Goal: Task Accomplishment & Management: Manage account settings

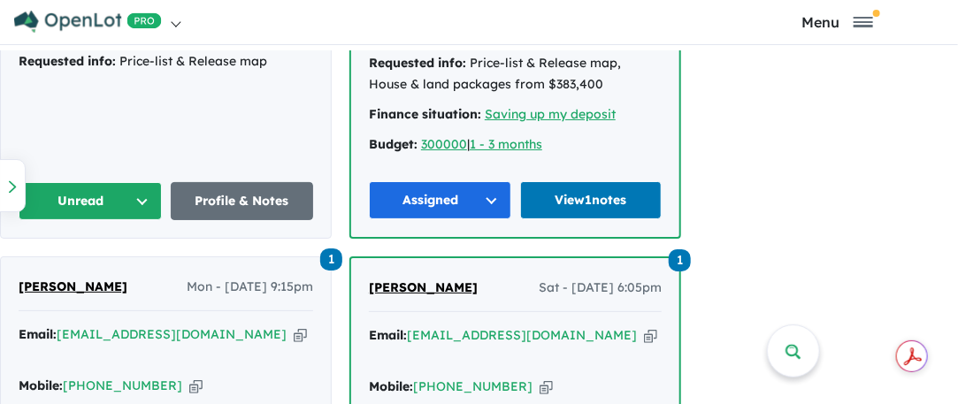
scroll to position [1327, 0]
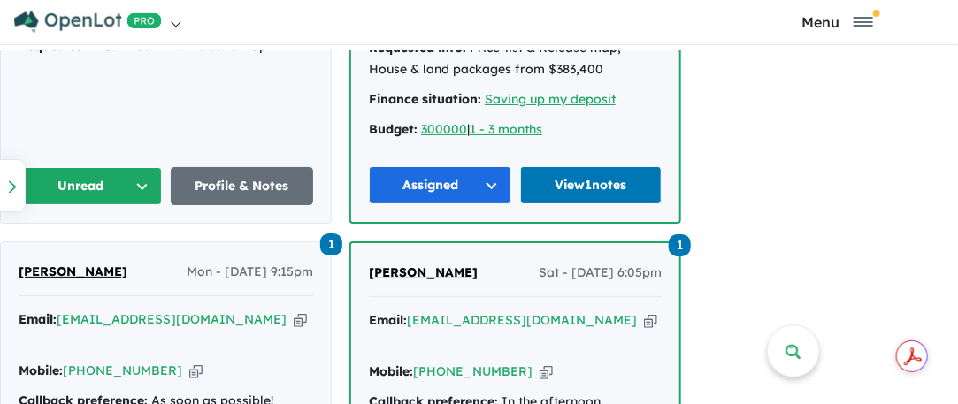
click at [133, 182] on button "Unread" at bounding box center [90, 186] width 143 height 38
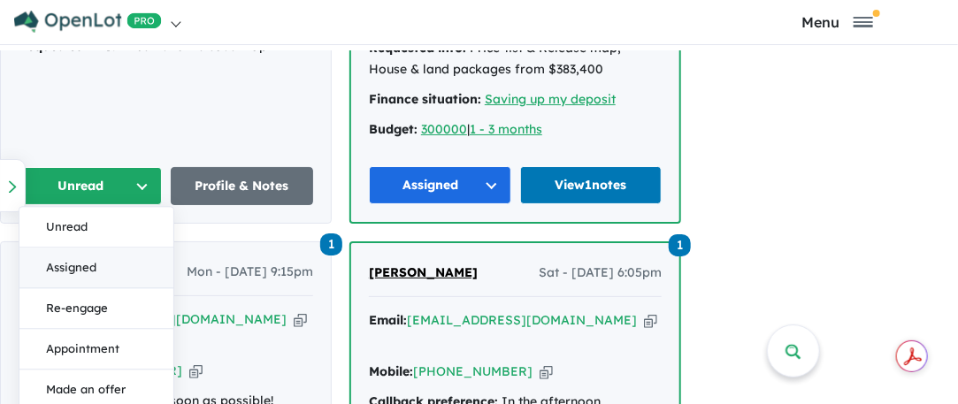
click at [99, 269] on button "Assigned" at bounding box center [96, 268] width 154 height 41
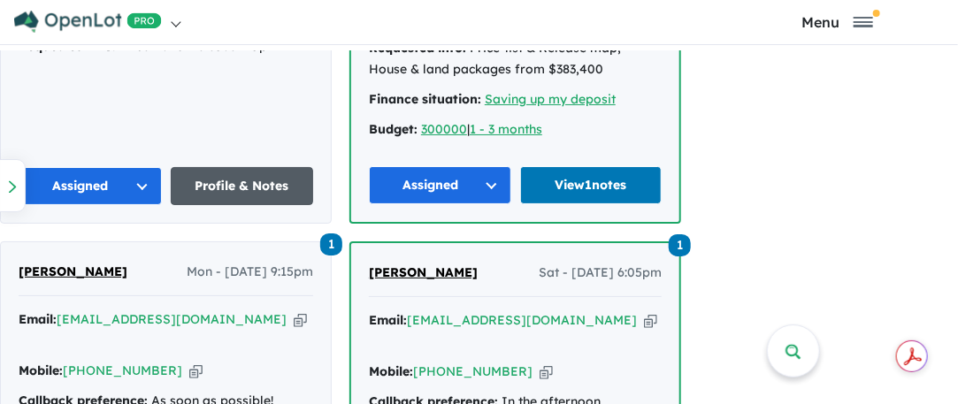
click at [249, 187] on link "Profile & Notes" at bounding box center [242, 186] width 143 height 38
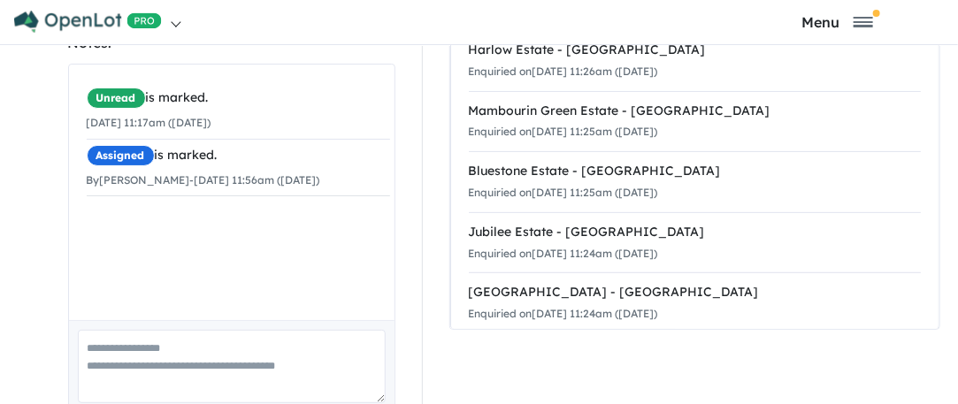
scroll to position [404, 0]
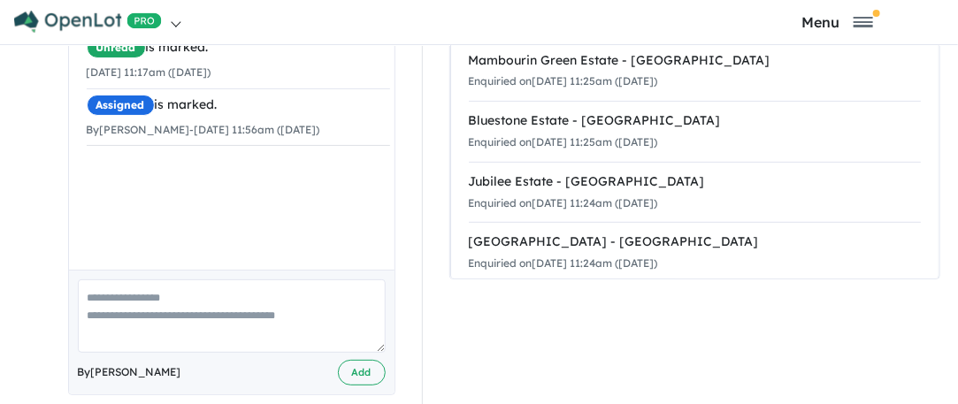
click at [125, 279] on textarea at bounding box center [232, 315] width 308 height 73
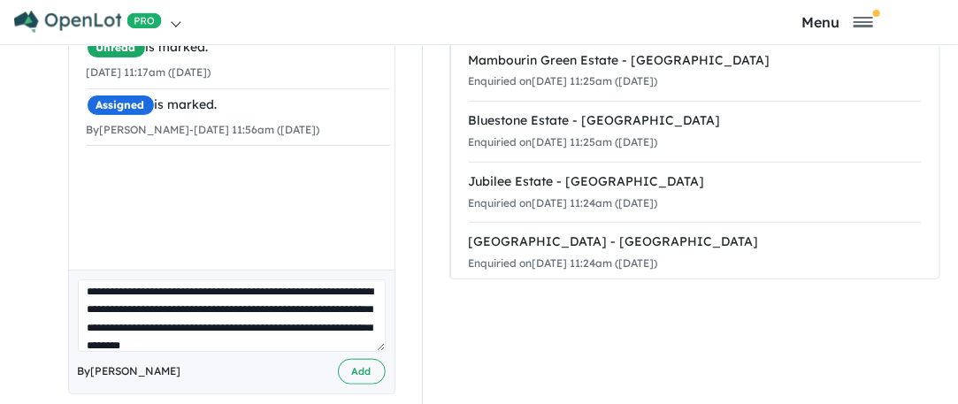
scroll to position [25, 0]
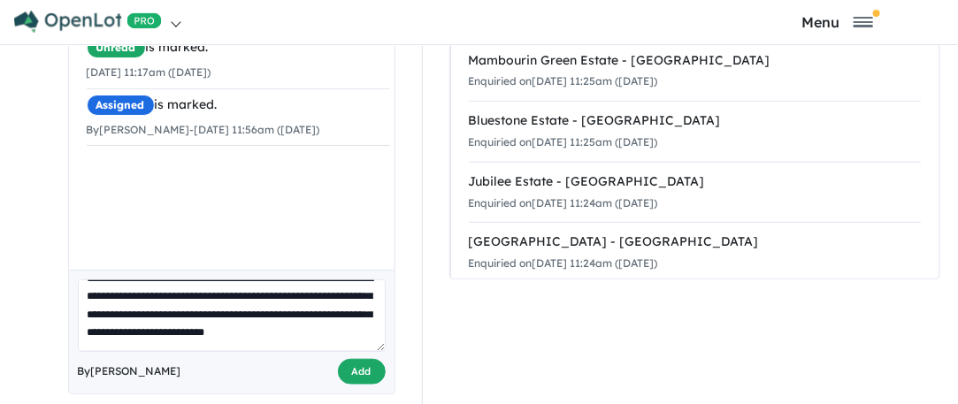
type textarea "**********"
click at [353, 359] on button "Add" at bounding box center [362, 372] width 48 height 26
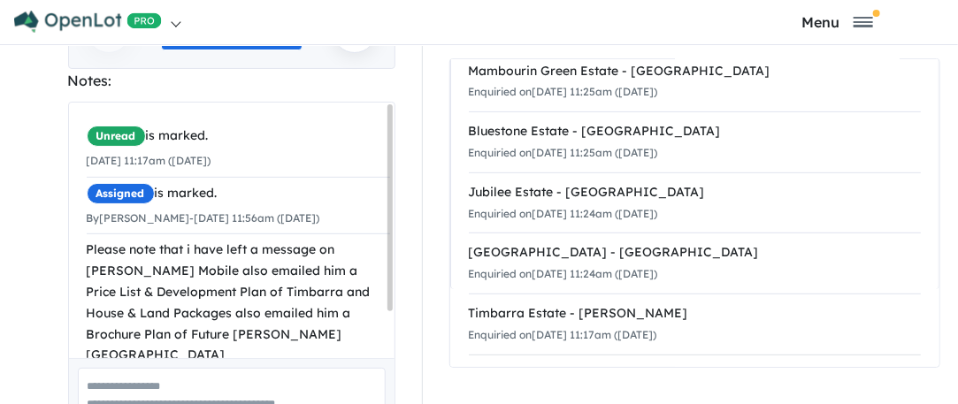
scroll to position [34, 0]
